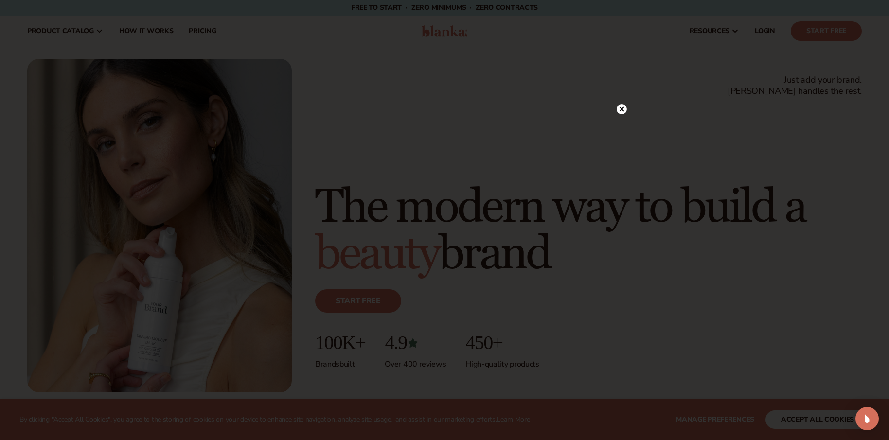
click at [623, 109] on circle at bounding box center [621, 109] width 10 height 10
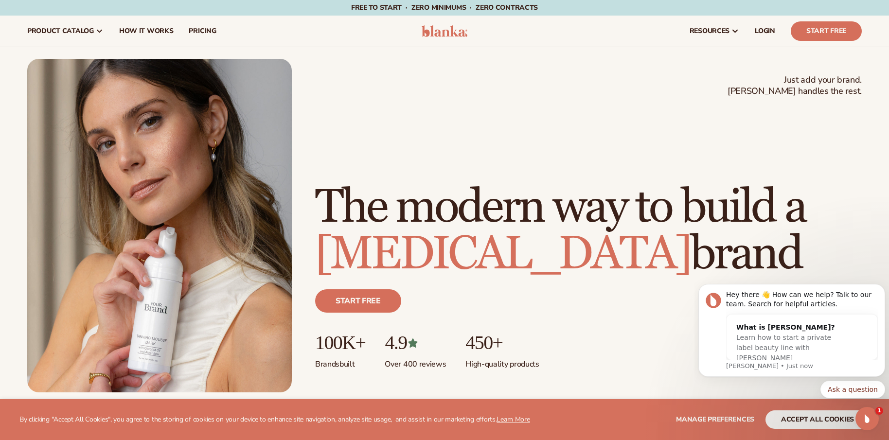
click at [339, 65] on div "Just add your brand. Blanka handles the rest. beauty,skin care,wellness,makeup …" at bounding box center [444, 225] width 834 height 333
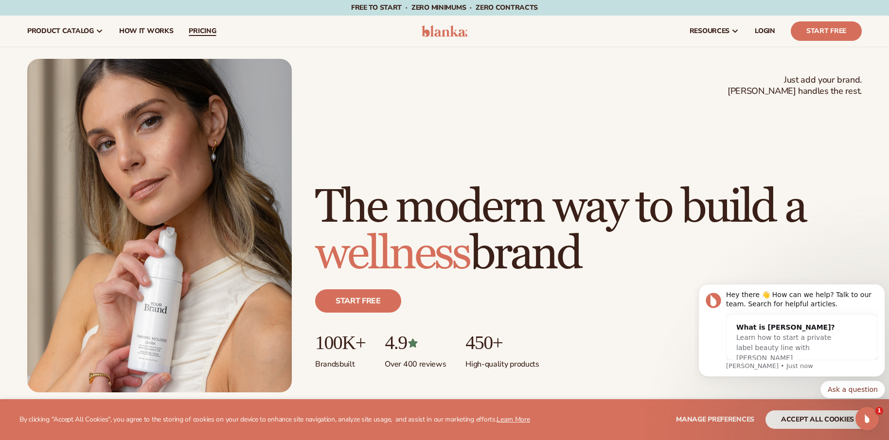
click at [202, 29] on span "pricing" at bounding box center [202, 31] width 27 height 8
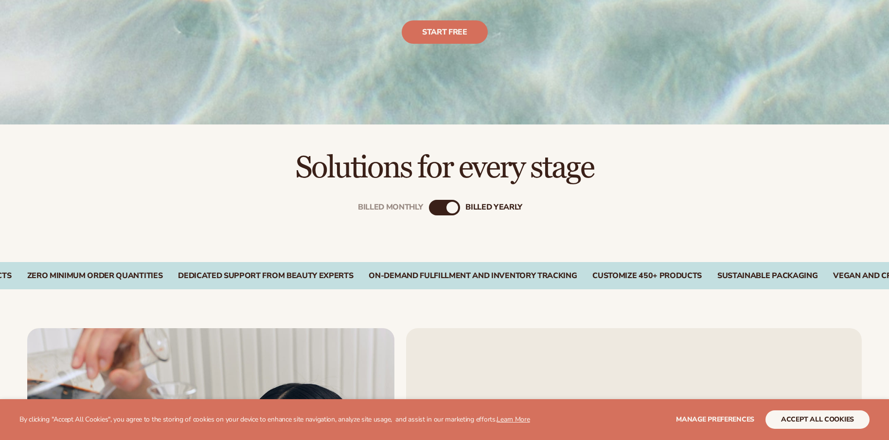
scroll to position [340, 0]
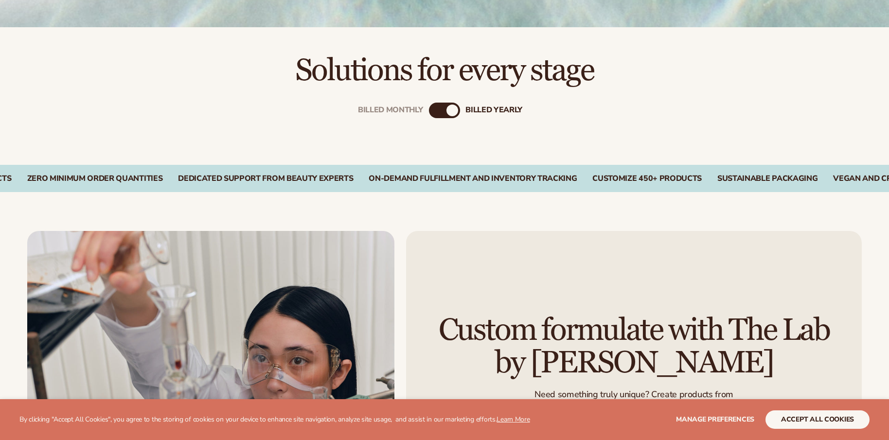
click at [453, 108] on div "billed Yearly" at bounding box center [452, 111] width 12 height 12
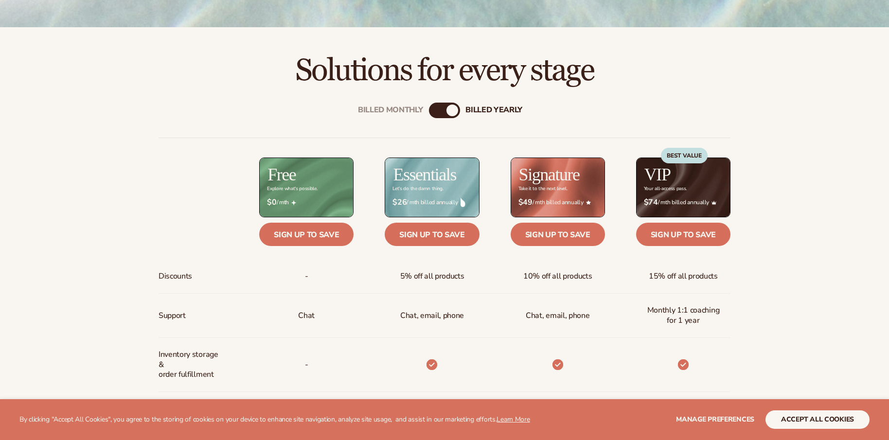
click at [435, 109] on div "Billed Monthly" at bounding box center [435, 111] width 12 height 12
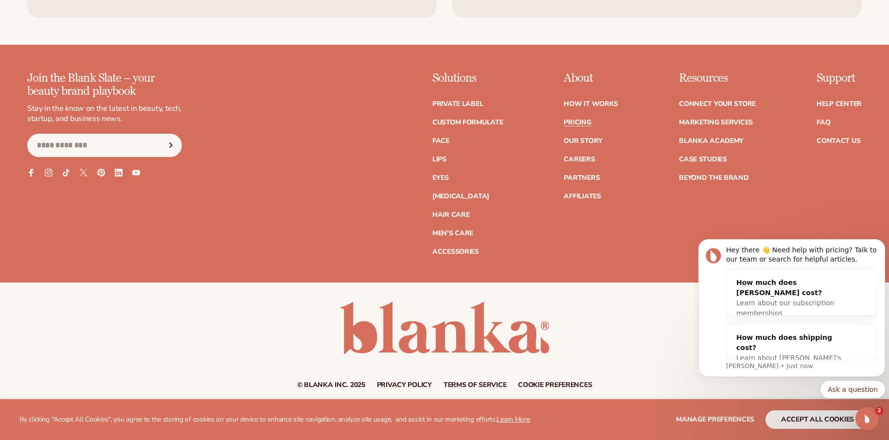
scroll to position [2513, 0]
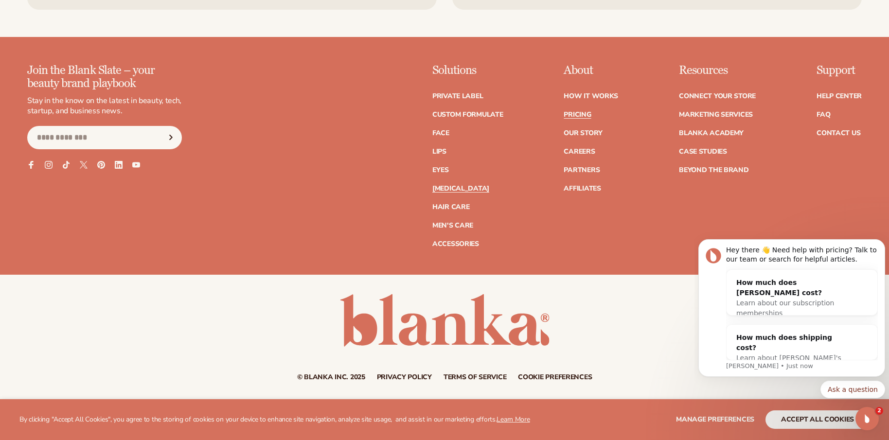
click at [442, 187] on link "[MEDICAL_DATA]" at bounding box center [460, 188] width 57 height 7
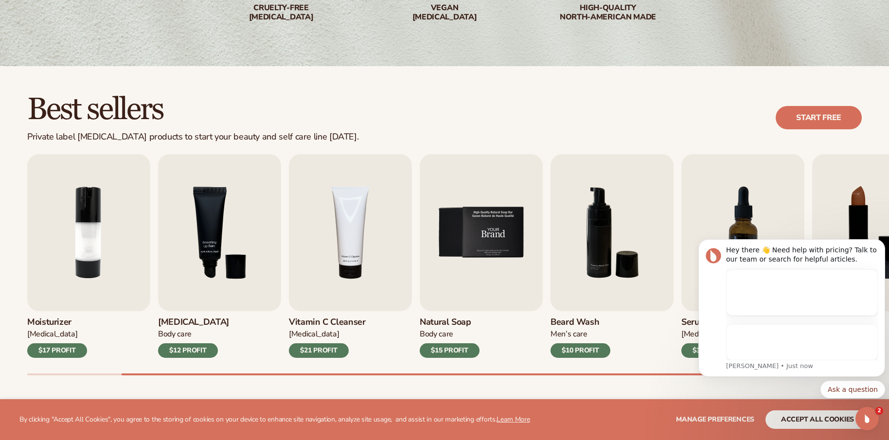
scroll to position [243, 0]
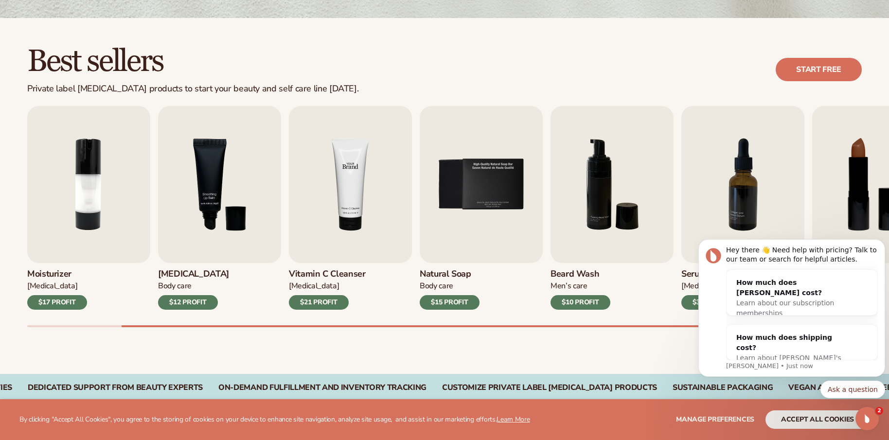
click at [350, 207] on img "4 / 9" at bounding box center [350, 184] width 123 height 157
click at [882, 242] on icon "Dismiss notification" at bounding box center [881, 241] width 3 height 3
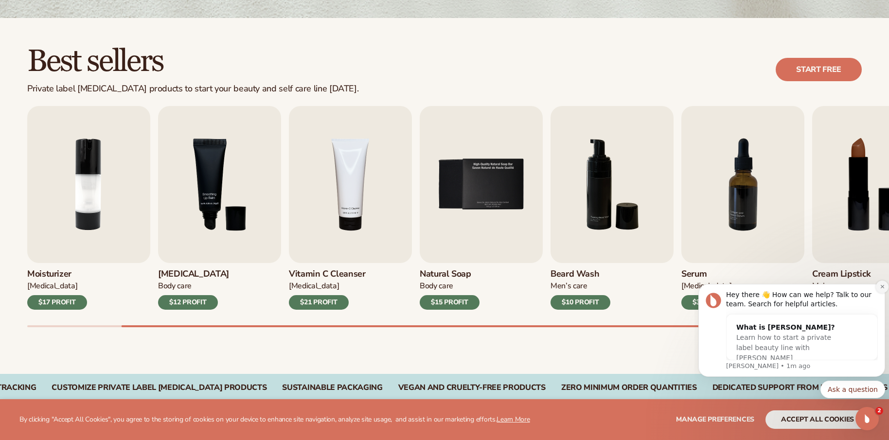
click at [881, 285] on icon "Dismiss notification" at bounding box center [881, 286] width 5 height 5
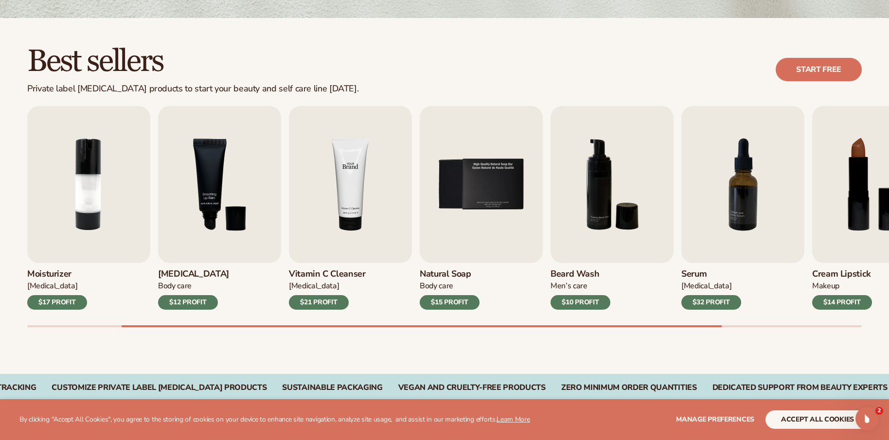
click at [348, 185] on img "4 / 9" at bounding box center [350, 184] width 123 height 157
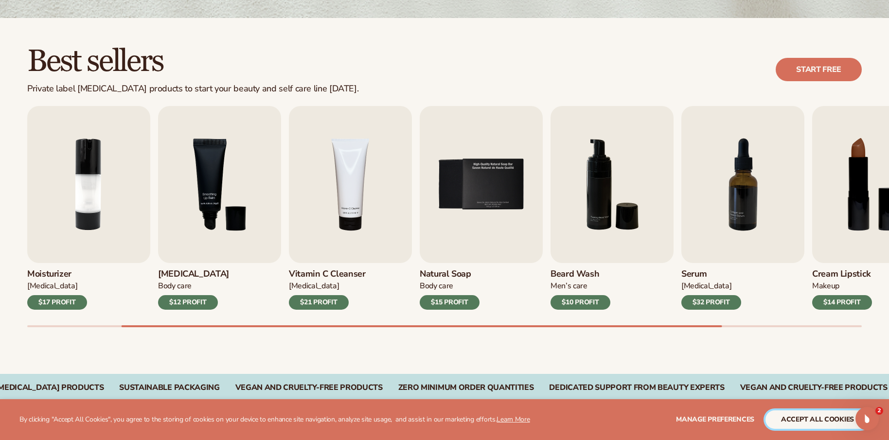
click at [833, 419] on button "accept all cookies" at bounding box center [817, 419] width 104 height 18
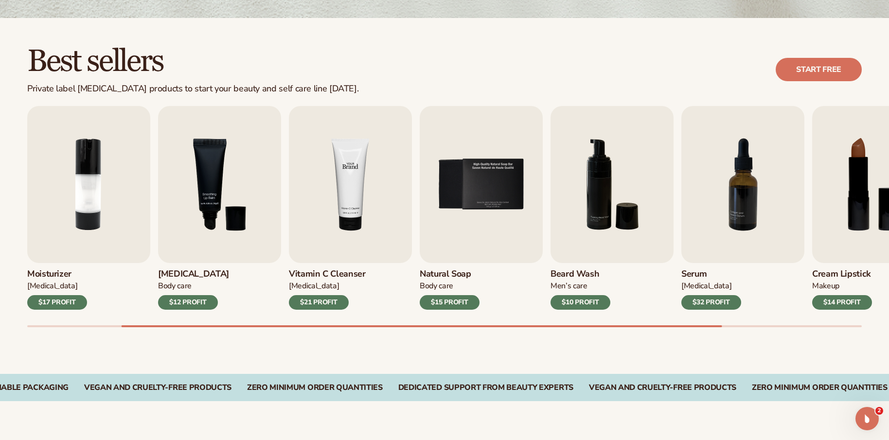
click at [352, 206] on img "4 / 9" at bounding box center [350, 184] width 123 height 157
click at [317, 302] on div "$21 PROFIT" at bounding box center [319, 302] width 60 height 15
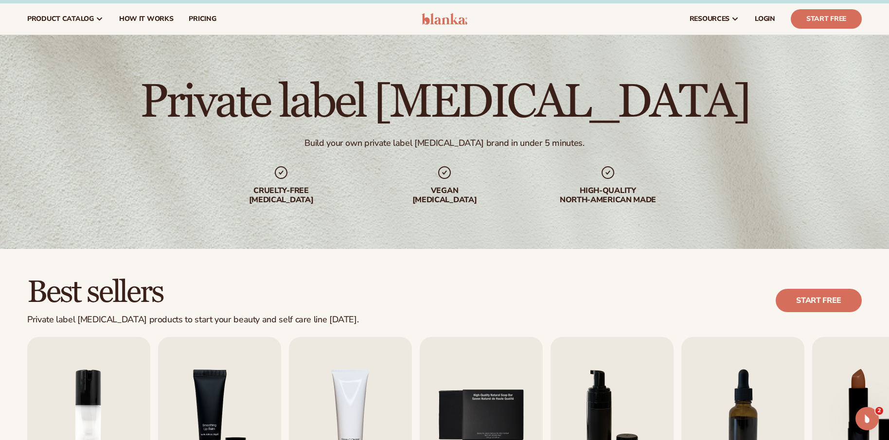
scroll to position [0, 0]
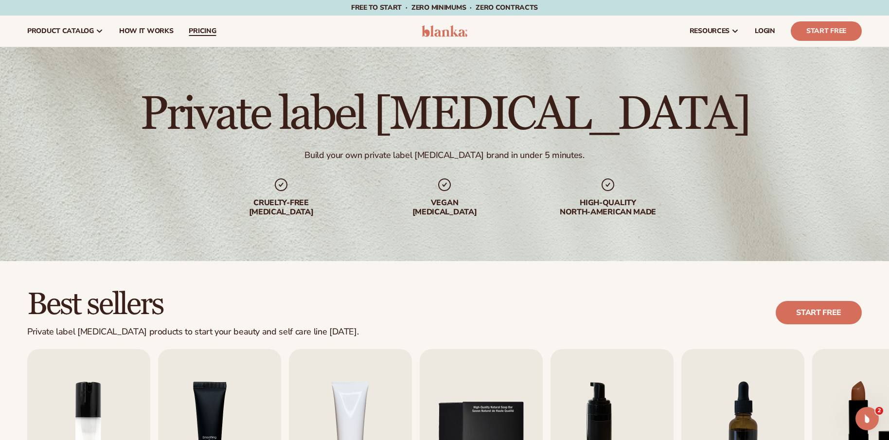
click at [201, 29] on span "pricing" at bounding box center [202, 31] width 27 height 8
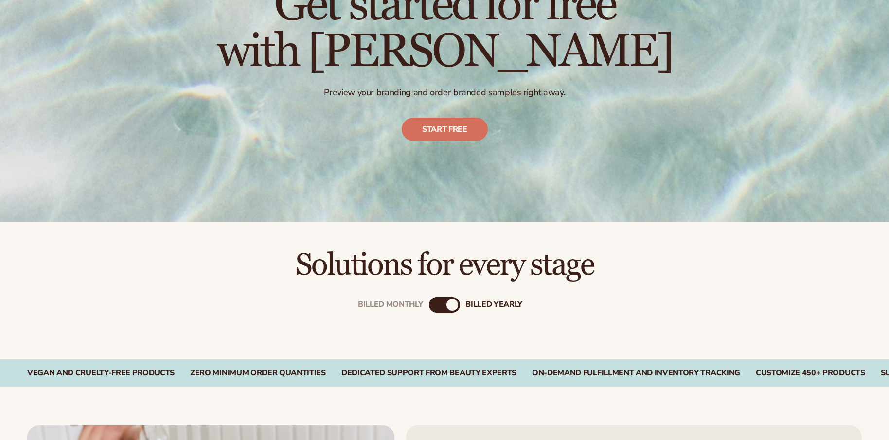
scroll to position [243, 0]
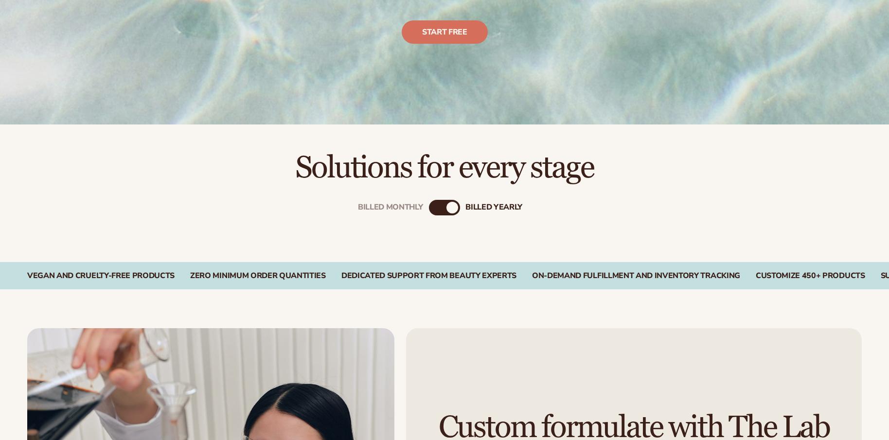
click at [454, 210] on div "billed Yearly" at bounding box center [452, 208] width 12 height 12
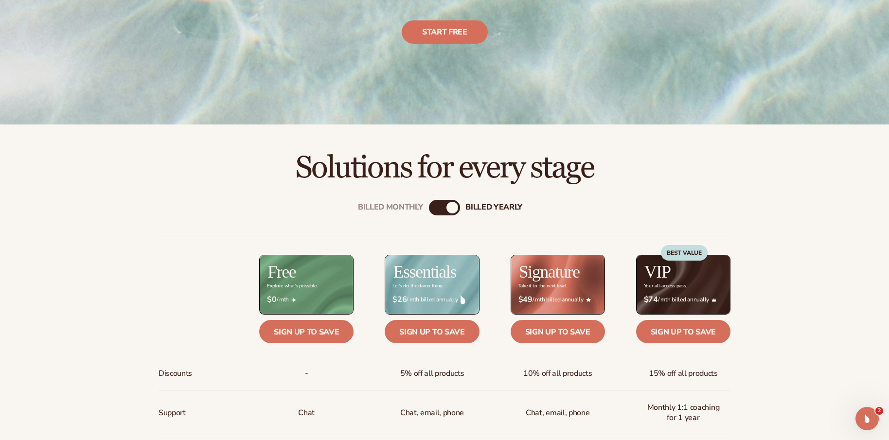
scroll to position [0, 0]
click at [447, 206] on div "billed Yearly" at bounding box center [452, 208] width 12 height 12
click at [433, 206] on div "Billed Monthly" at bounding box center [435, 208] width 12 height 12
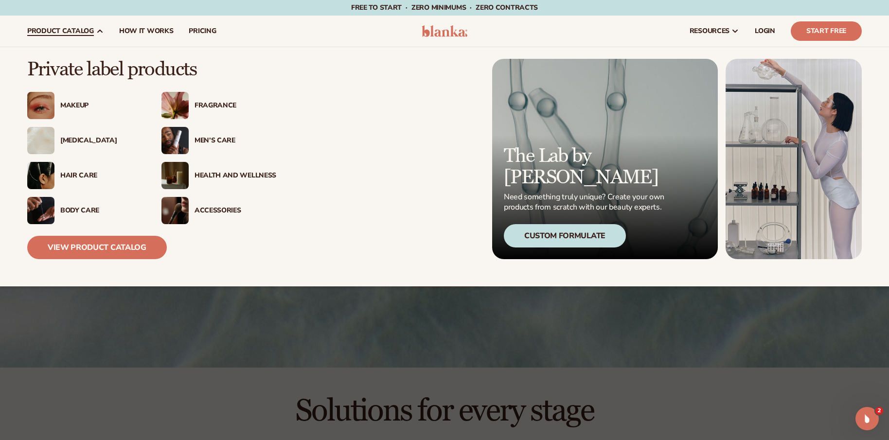
click at [210, 137] on div "Men’s Care" at bounding box center [235, 141] width 82 height 8
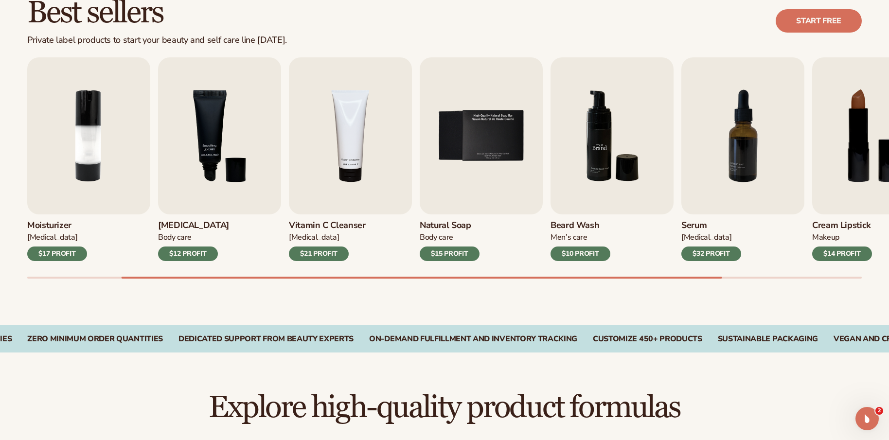
click at [599, 148] on img "6 / 9" at bounding box center [611, 135] width 123 height 157
click at [814, 21] on link "Start free" at bounding box center [818, 20] width 86 height 23
